Goal: Check status: Check status

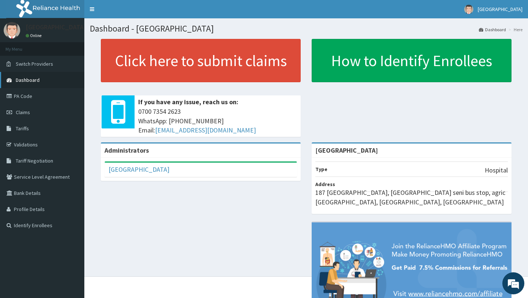
click at [26, 80] on span "Dashboard" at bounding box center [28, 80] width 24 height 7
click at [131, 169] on link "[GEOGRAPHIC_DATA]" at bounding box center [138, 169] width 61 height 8
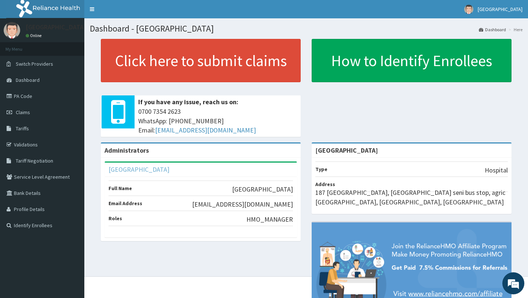
click at [137, 169] on link "[GEOGRAPHIC_DATA]" at bounding box center [138, 169] width 61 height 8
click at [33, 80] on span "Dashboard" at bounding box center [28, 80] width 24 height 7
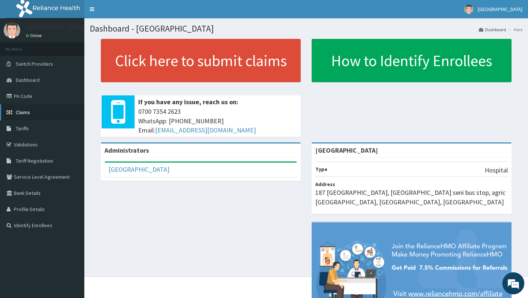
click at [24, 113] on span "Claims" at bounding box center [23, 112] width 14 height 7
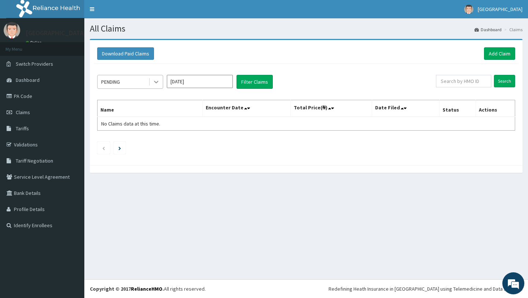
click at [156, 84] on icon at bounding box center [155, 81] width 7 height 7
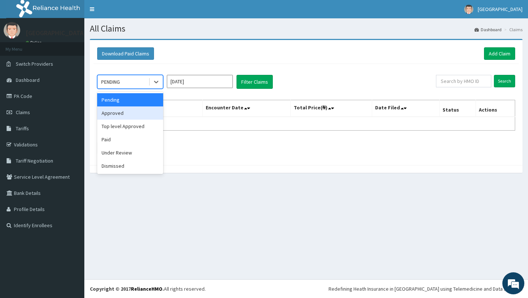
click at [128, 115] on div "Approved" at bounding box center [130, 112] width 66 height 13
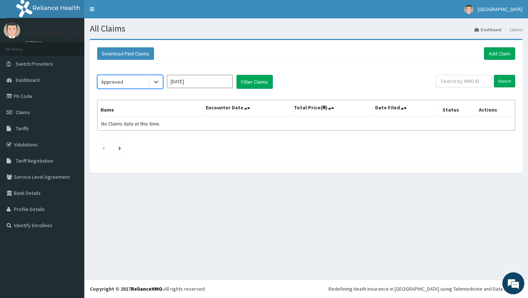
click at [201, 84] on input "[DATE]" at bounding box center [200, 81] width 66 height 13
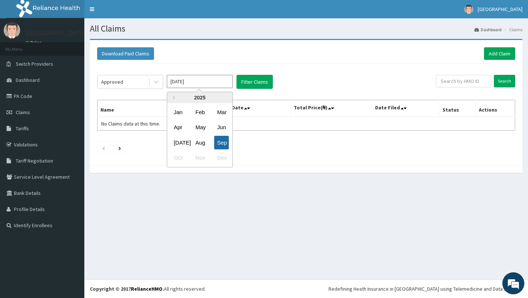
click at [221, 142] on div "Sep" at bounding box center [221, 143] width 15 height 14
type input "[DATE]"
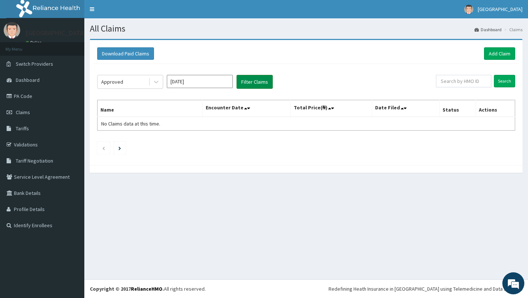
click at [253, 81] on button "Filter Claims" at bounding box center [254, 82] width 36 height 14
click at [193, 82] on input "Aug 2025" at bounding box center [200, 81] width 66 height 13
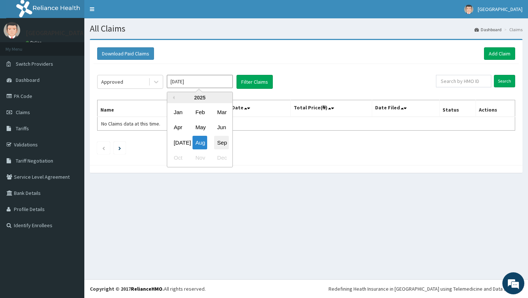
click at [220, 140] on div "Sep" at bounding box center [221, 143] width 15 height 14
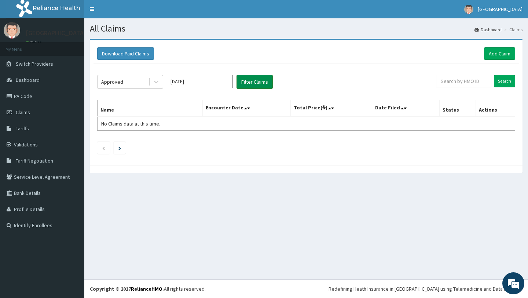
click at [258, 82] on button "Filter Claims" at bounding box center [254, 82] width 36 height 14
click at [472, 83] on input "text" at bounding box center [463, 81] width 55 height 12
type input "a"
paste input "AGO/10078/B"
type input "AGO/10078/B"
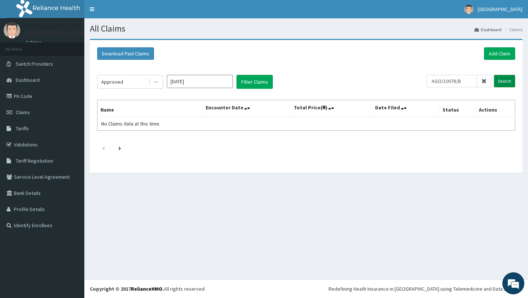
click at [505, 83] on input "Search" at bounding box center [504, 81] width 21 height 12
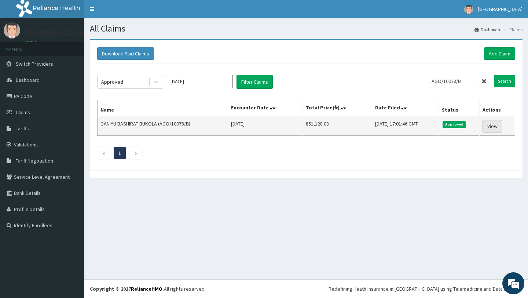
click at [490, 126] on link "View" at bounding box center [492, 126] width 20 height 12
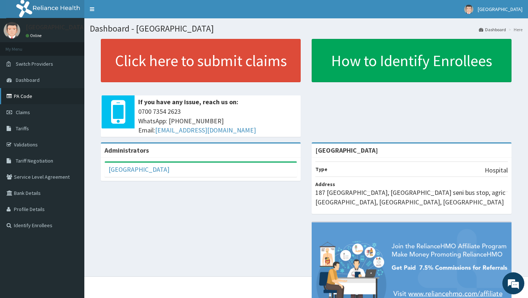
click at [20, 97] on link "PA Code" at bounding box center [42, 96] width 84 height 16
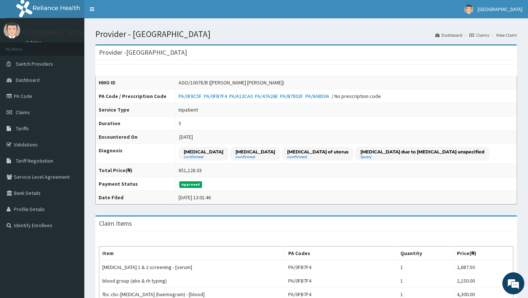
click at [277, 83] on td "AGO/10078/B (GANIYU BASHIRAT BUKOLA)" at bounding box center [345, 83] width 341 height 14
click at [203, 110] on td "Inpatient" at bounding box center [345, 110] width 341 height 14
click at [200, 110] on td "Inpatient" at bounding box center [345, 110] width 341 height 14
click at [205, 110] on td "Inpatient" at bounding box center [345, 110] width 341 height 14
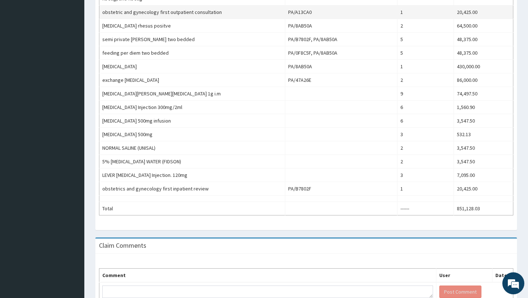
scroll to position [329, 0]
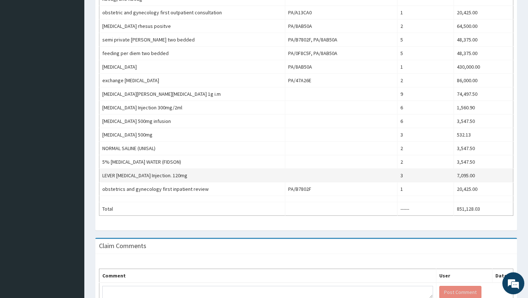
click at [203, 173] on td "LEVER ARTESUNATE Injection. 120mg" at bounding box center [192, 176] width 186 height 14
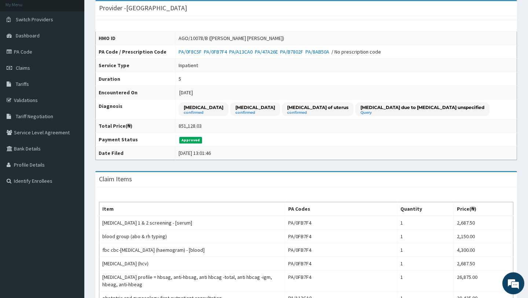
scroll to position [0, 0]
